Goal: Find specific page/section: Find specific page/section

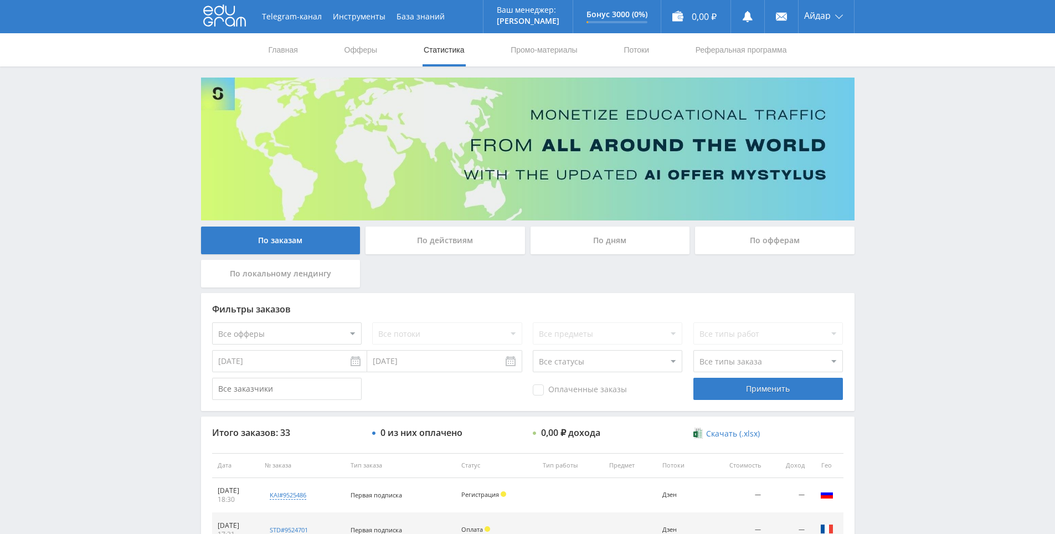
scroll to position [111, 0]
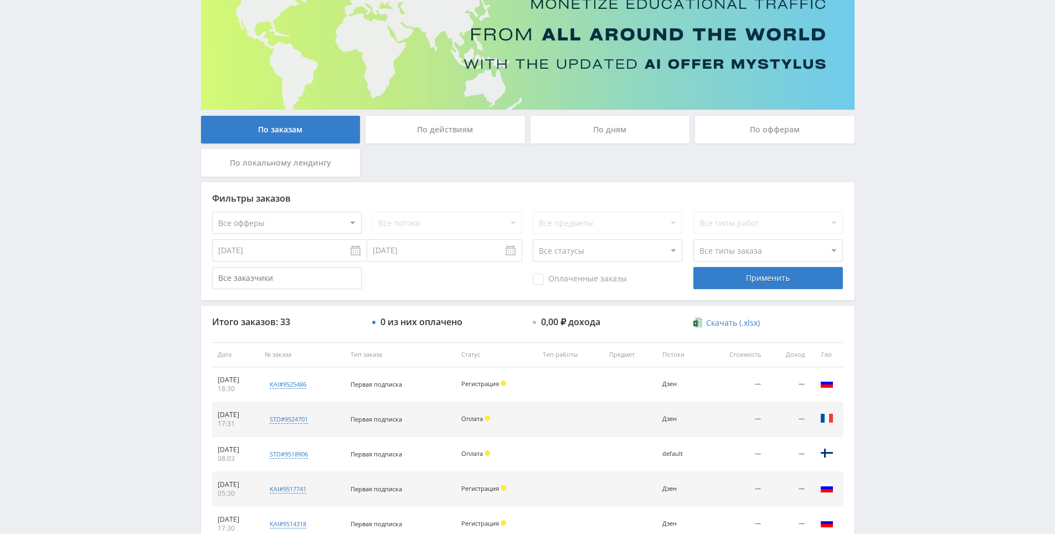
drag, startPoint x: 162, startPoint y: 240, endPoint x: 157, endPoint y: 234, distance: 8.3
click at [139, 167] on div "Telegram-канал Инструменты База знаний Ваш менеджер: [PERSON_NAME] Online @edug…" at bounding box center [527, 354] width 1055 height 930
click at [143, 171] on div "Telegram-канал Инструменты База знаний Ваш менеджер: [PERSON_NAME] Online @edug…" at bounding box center [527, 354] width 1055 height 930
click at [122, 107] on div "Telegram-канал Инструменты База знаний Ваш менеджер: [PERSON_NAME] Online @edug…" at bounding box center [527, 354] width 1055 height 930
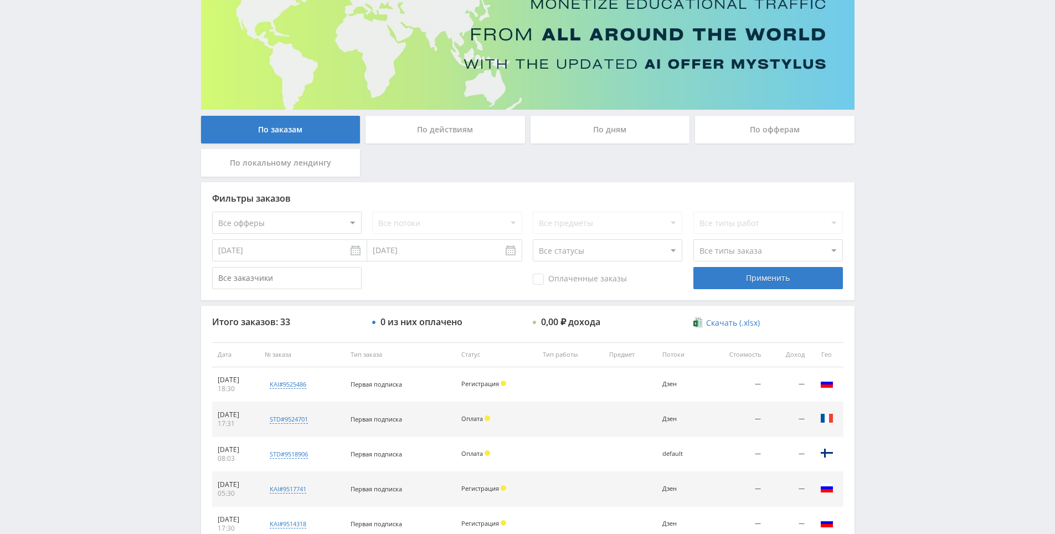
click at [126, 116] on div "Telegram-канал Инструменты База знаний Ваш менеджер: [PERSON_NAME] Online @edug…" at bounding box center [527, 354] width 1055 height 930
drag, startPoint x: 126, startPoint y: 116, endPoint x: 109, endPoint y: 80, distance: 39.4
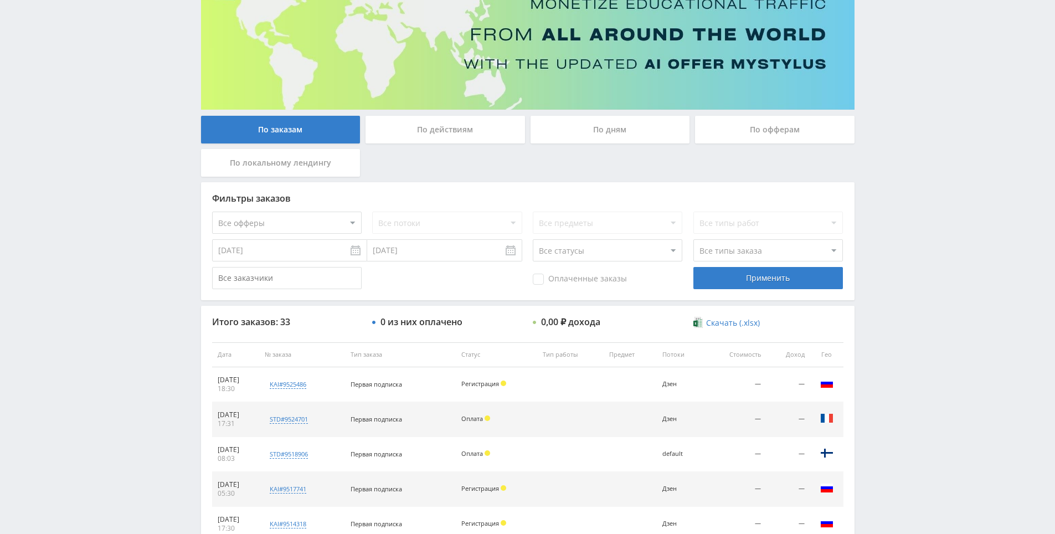
click at [109, 80] on div "Telegram-канал Инструменты База знаний Ваш менеджер: [PERSON_NAME] Online @edug…" at bounding box center [527, 354] width 1055 height 930
